Goal: Task Accomplishment & Management: Manage account settings

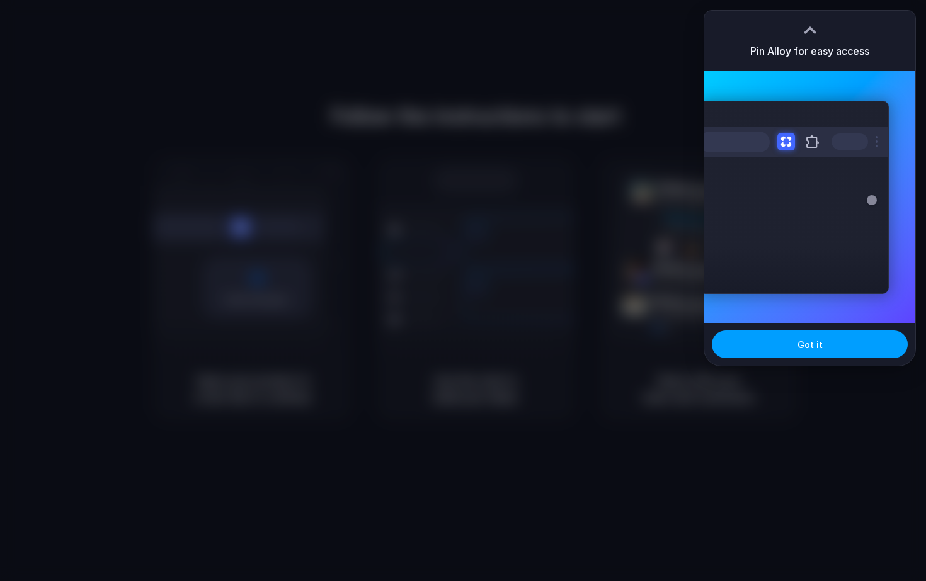
click at [810, 346] on span "Got it" at bounding box center [810, 344] width 25 height 13
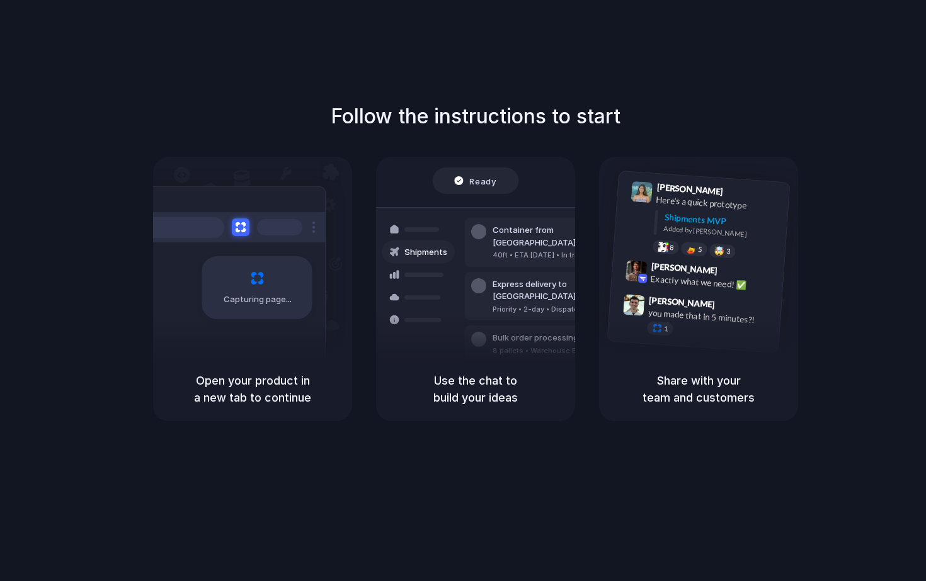
click at [463, 291] on div at bounding box center [463, 291] width 0 height 0
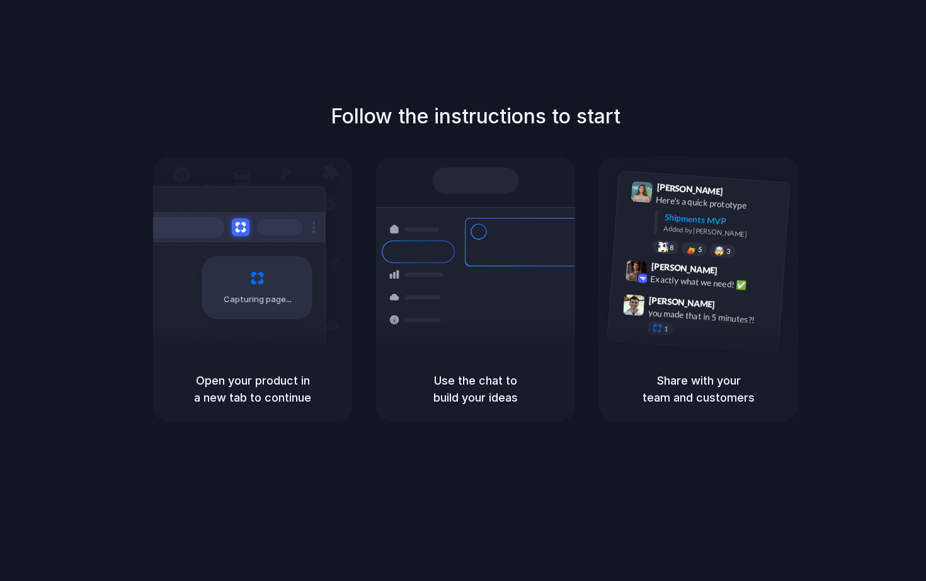
click at [463, 291] on div at bounding box center [463, 291] width 0 height 0
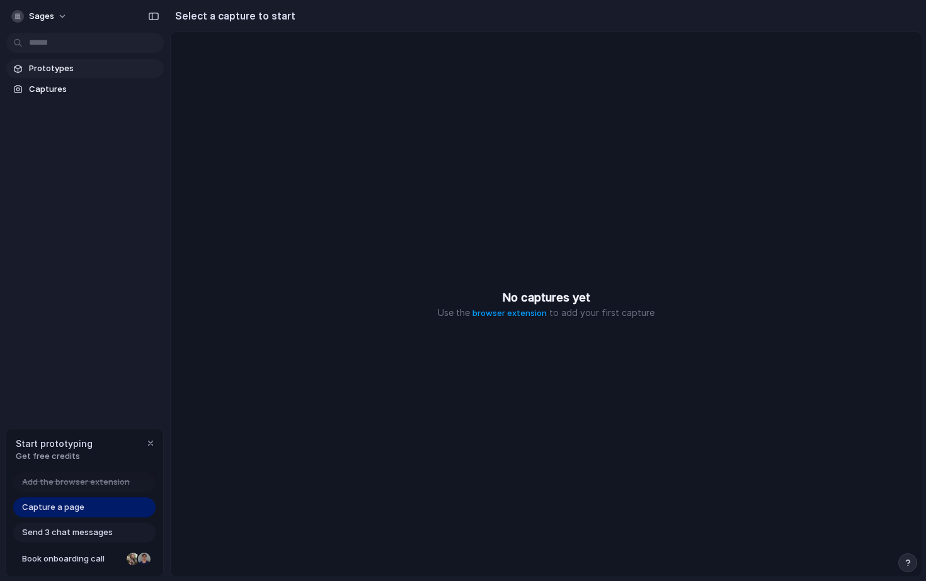
click at [50, 71] on span "Prototypes" at bounding box center [94, 68] width 130 height 13
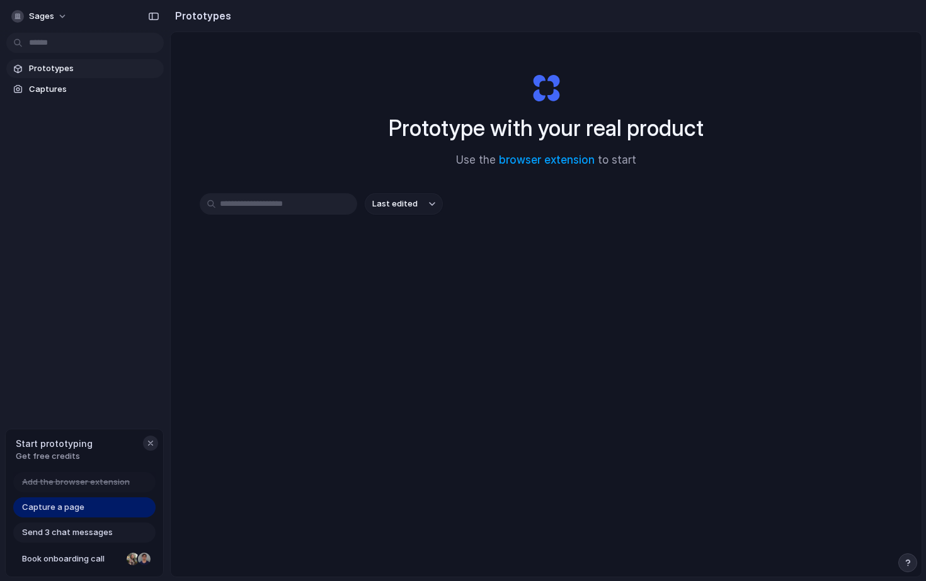
click at [155, 442] on div "button" at bounding box center [151, 443] width 10 height 10
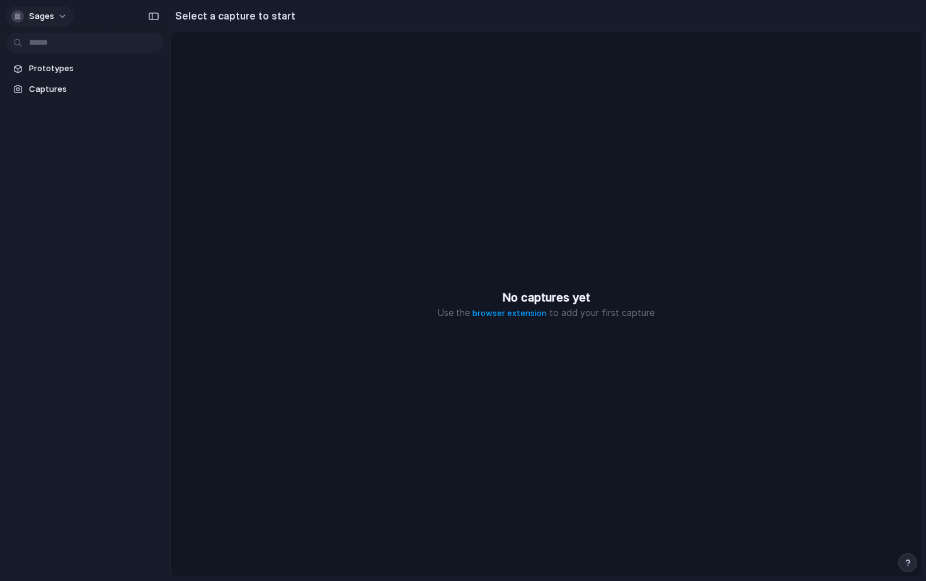
click at [35, 12] on span "sages" at bounding box center [41, 16] width 25 height 13
click at [58, 15] on div "Settings Invite members Change theme Sign out" at bounding box center [463, 290] width 926 height 581
click at [58, 15] on button "sages" at bounding box center [39, 16] width 67 height 20
click at [50, 106] on span "Sign out" at bounding box center [45, 105] width 33 height 13
